Goal: Task Accomplishment & Management: Manage account settings

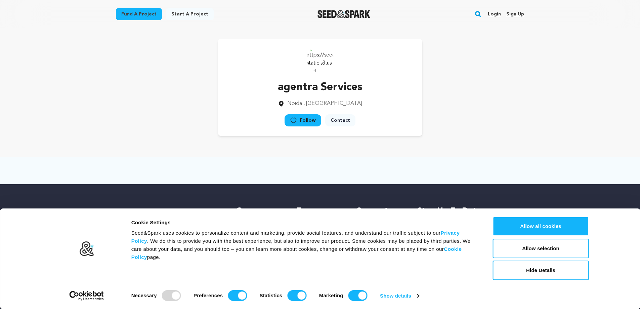
click at [494, 14] on link "Login" at bounding box center [494, 14] width 13 height 11
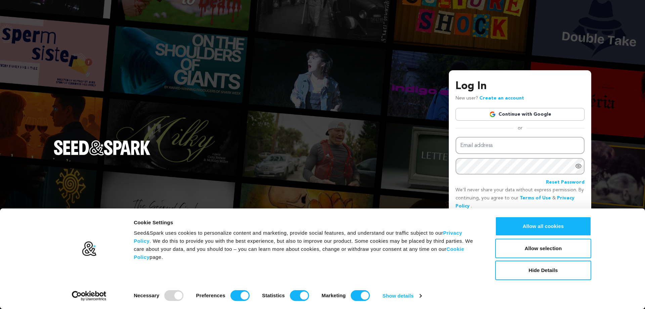
click at [525, 116] on link "Continue with Google" at bounding box center [520, 114] width 129 height 13
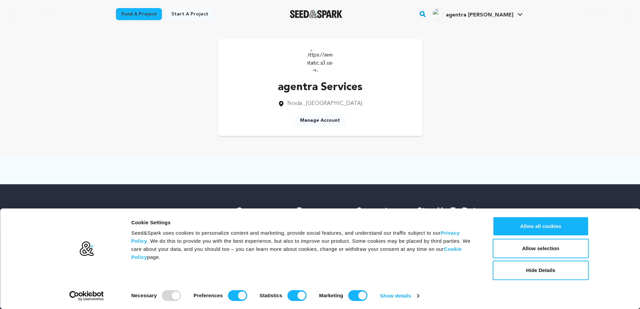
click at [330, 124] on link "Manage Account" at bounding box center [320, 120] width 51 height 12
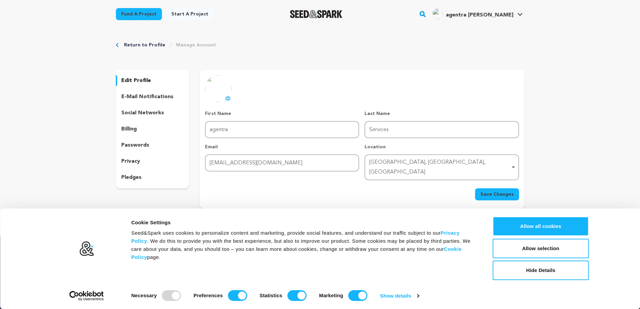
click at [226, 96] on icon at bounding box center [227, 97] width 5 height 5
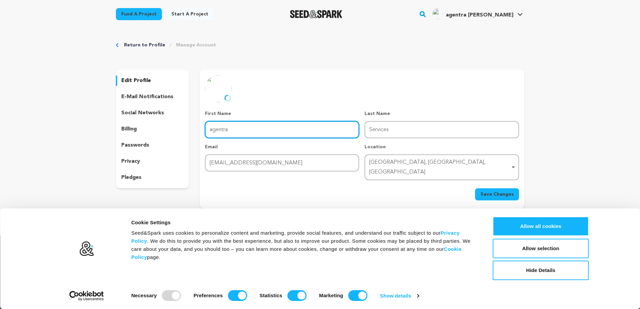
click at [212, 130] on input "agentra" at bounding box center [282, 129] width 154 height 17
drag, startPoint x: 212, startPoint y: 130, endPoint x: 204, endPoint y: 130, distance: 7.7
click at [204, 130] on div "uploading spinner upload profile image First Name First Name agentra Last Name …" at bounding box center [362, 137] width 325 height 125
click at [210, 131] on input "agentra" at bounding box center [282, 129] width 154 height 17
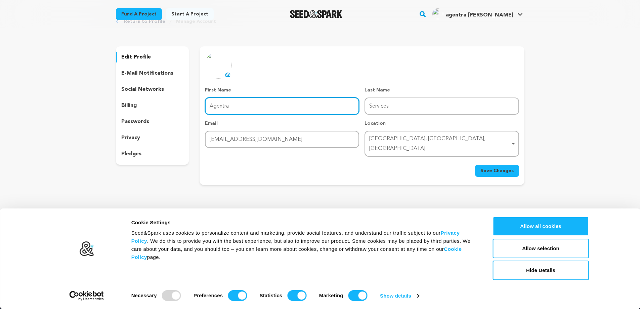
scroll to position [23, 0]
type input "Agentra"
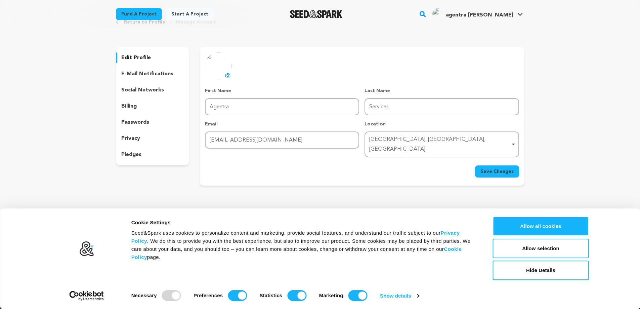
click at [506, 166] on button "Save Changes" at bounding box center [497, 171] width 44 height 12
click at [544, 276] on button "Hide Details" at bounding box center [541, 269] width 96 height 19
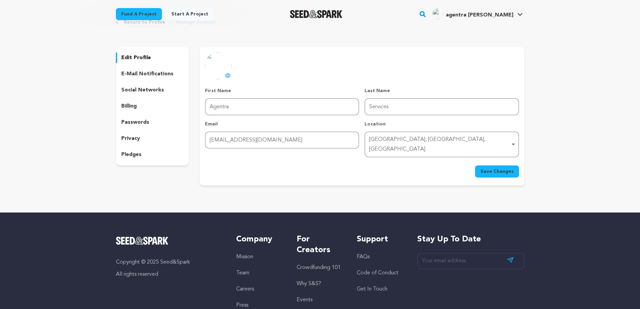
click at [138, 74] on p "e-mail notifications" at bounding box center [147, 74] width 52 height 8
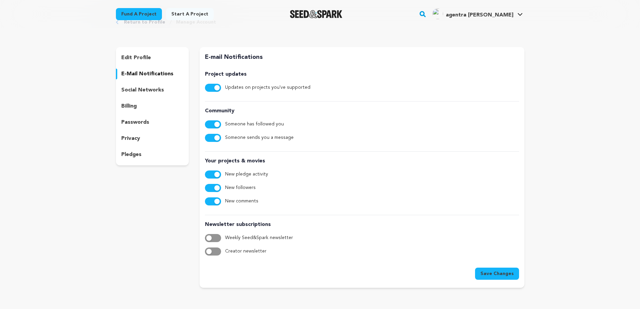
click at [143, 92] on p "social networks" at bounding box center [142, 90] width 43 height 8
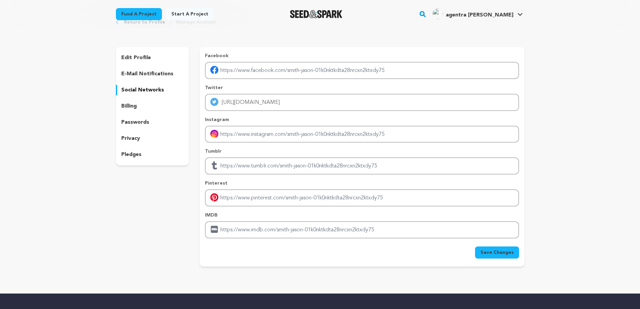
click at [136, 105] on p "billing" at bounding box center [128, 106] width 15 height 8
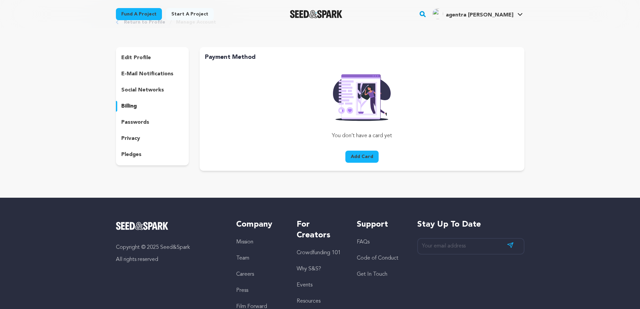
click at [138, 126] on div "passwords" at bounding box center [152, 122] width 73 height 11
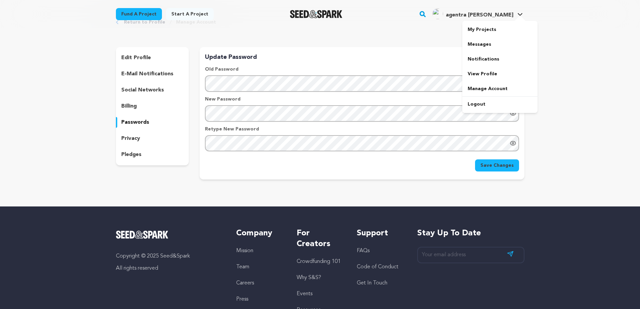
click at [520, 18] on div at bounding box center [519, 18] width 13 height 7
click at [481, 76] on link "View Profile" at bounding box center [499, 74] width 75 height 15
